Goal: Transaction & Acquisition: Purchase product/service

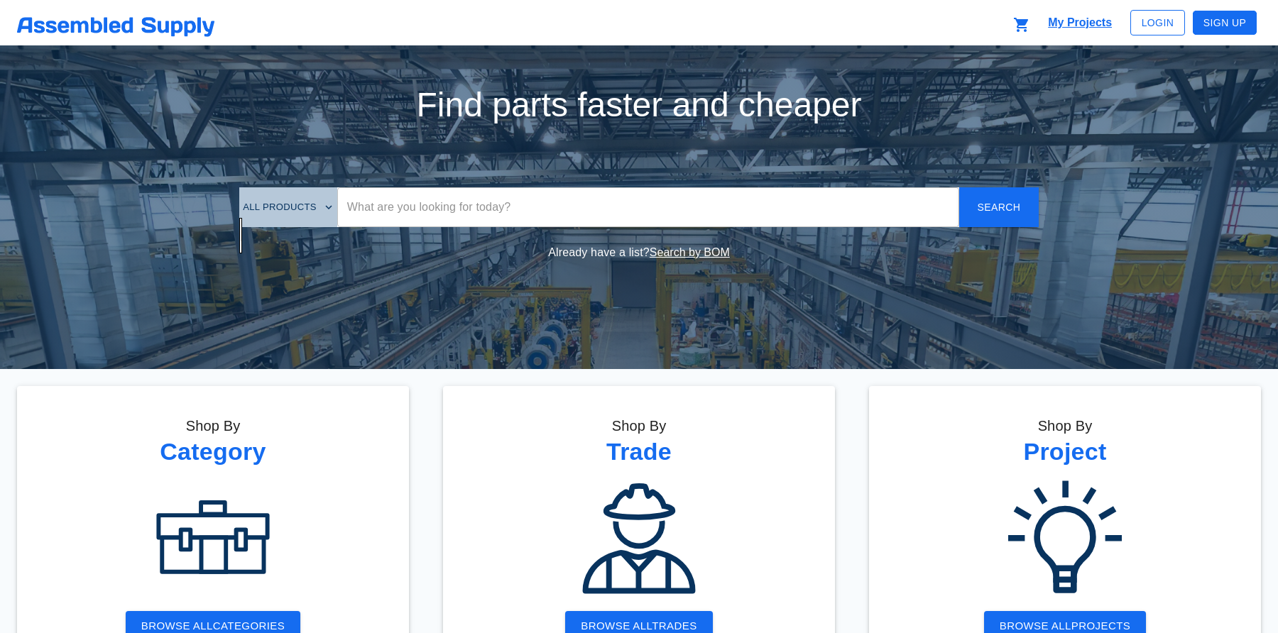
click at [289, 197] on button "All Products" at bounding box center [288, 208] width 98 height 22
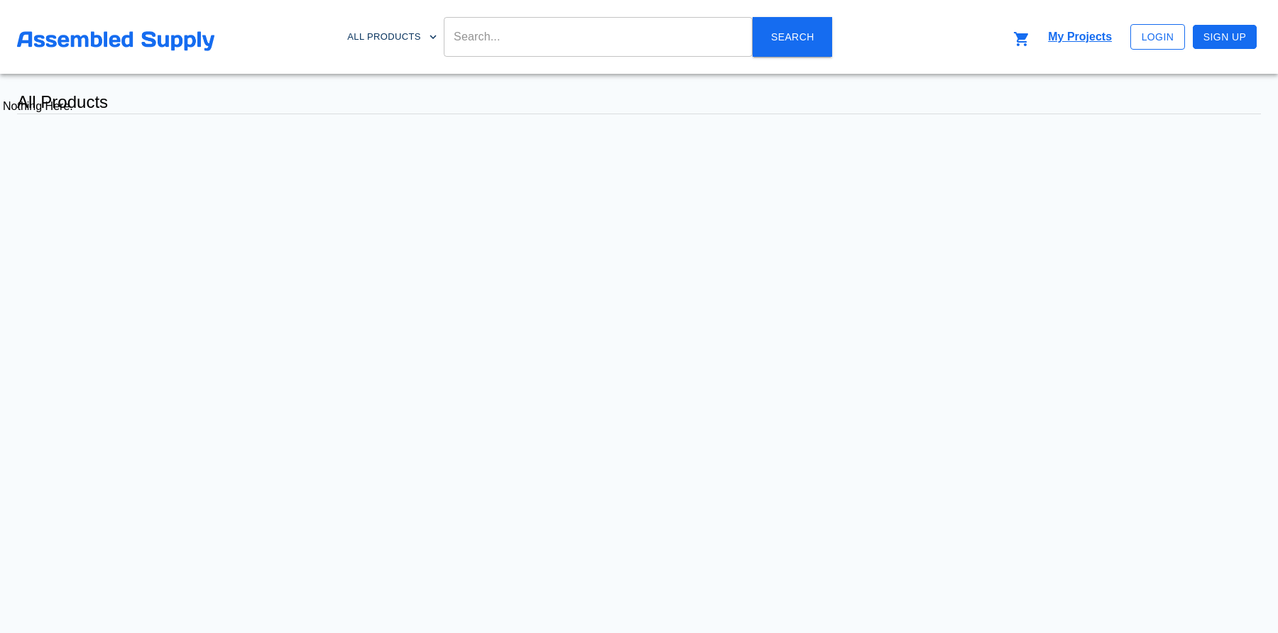
click at [95, 52] on div at bounding box center [115, 42] width 197 height 23
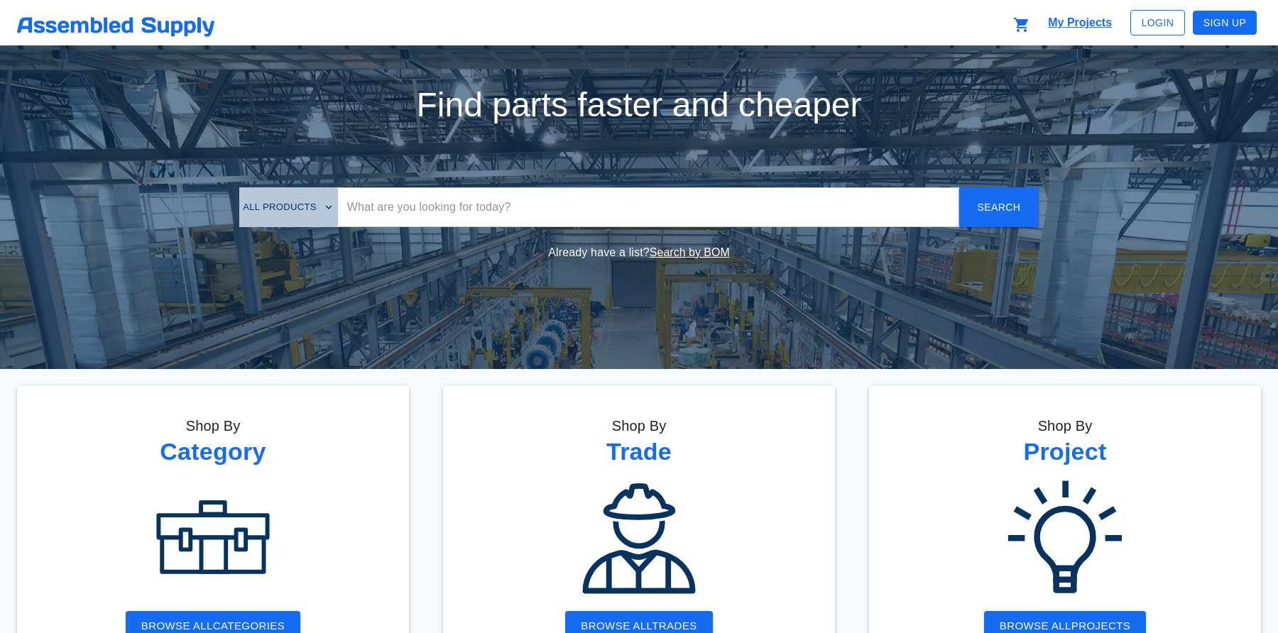
click at [448, 204] on div "Find parts faster and cheaper All Products ​ Search Already have a list? Search…" at bounding box center [639, 382] width 1244 height 641
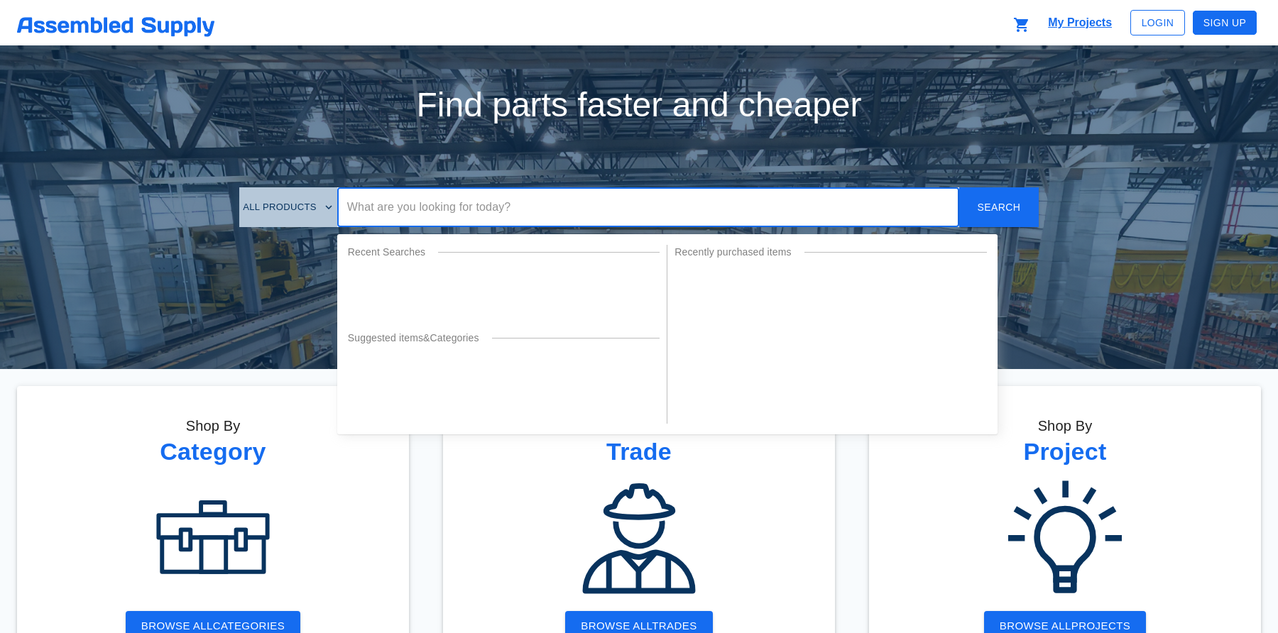
click at [472, 208] on div "Find parts faster and cheaper All Products ​ Recent Searches Suggested items & …" at bounding box center [639, 382] width 1244 height 641
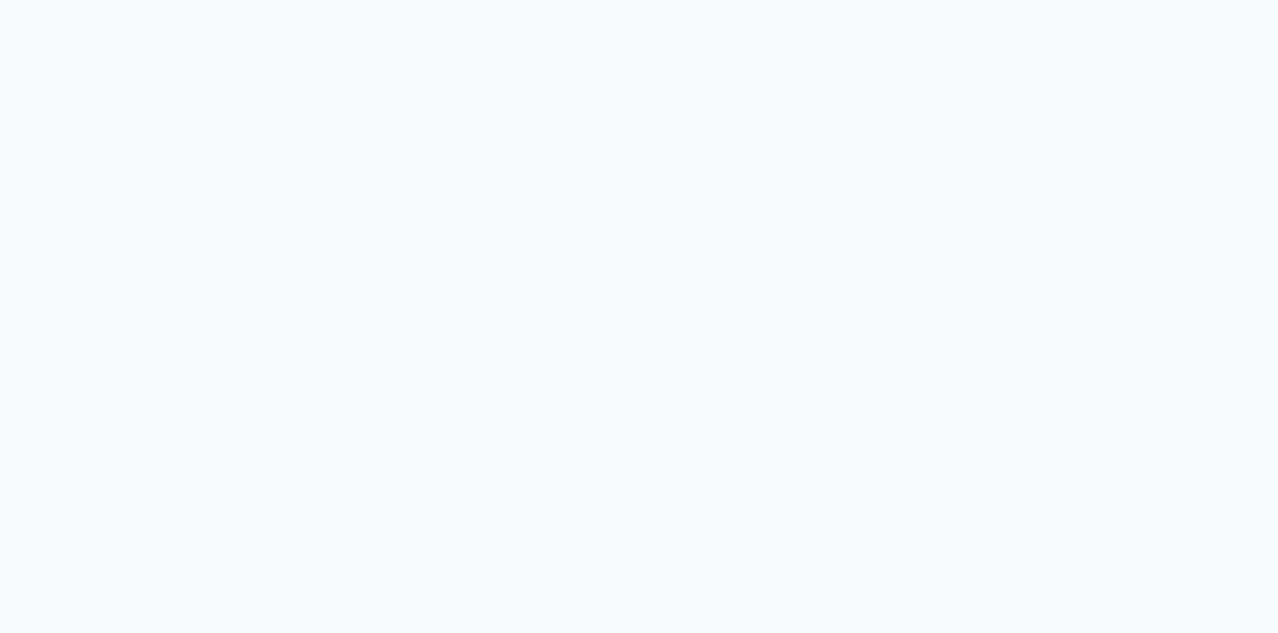
click at [472, 0] on html at bounding box center [639, 0] width 1278 height 0
click at [479, 0] on html at bounding box center [639, 0] width 1278 height 0
click at [355, 0] on html at bounding box center [639, 0] width 1278 height 0
